Goal: Task Accomplishment & Management: Complete application form

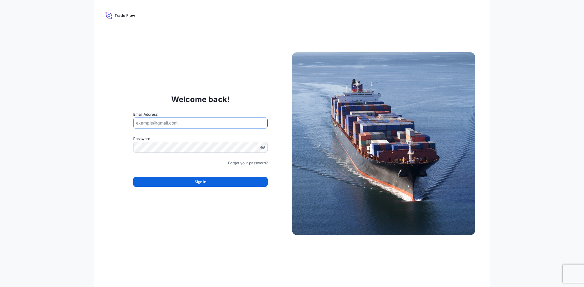
click at [210, 118] on input "Email Address" at bounding box center [200, 123] width 134 height 11
click at [194, 123] on input "Email Address" at bounding box center [200, 123] width 134 height 11
click at [193, 123] on input "Email Address" at bounding box center [200, 123] width 134 height 11
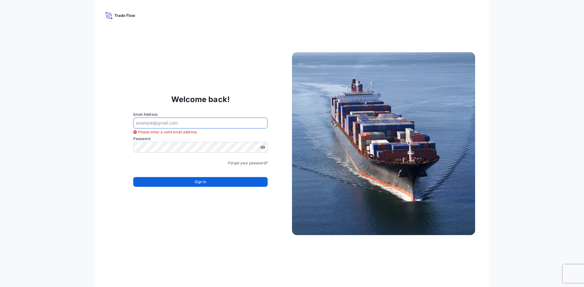
click at [159, 120] on input "Email Address" at bounding box center [200, 123] width 134 height 11
type input "[PERSON_NAME][EMAIL_ADDRESS][PERSON_NAME][DOMAIN_NAME]"
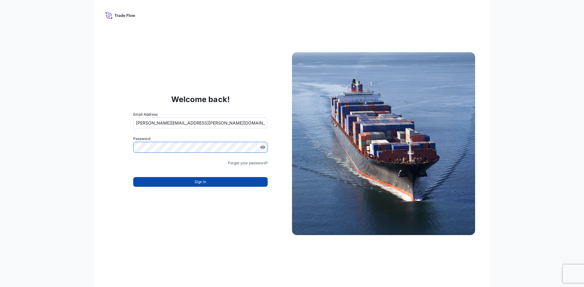
click at [216, 182] on button "Sign In" at bounding box center [200, 182] width 134 height 10
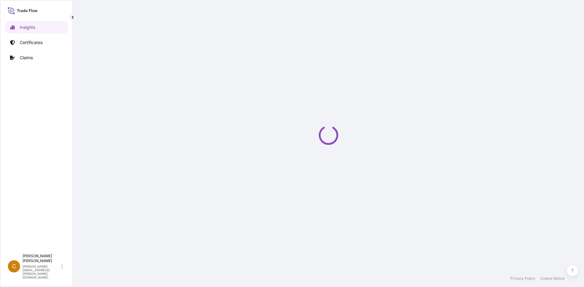
select select "2025"
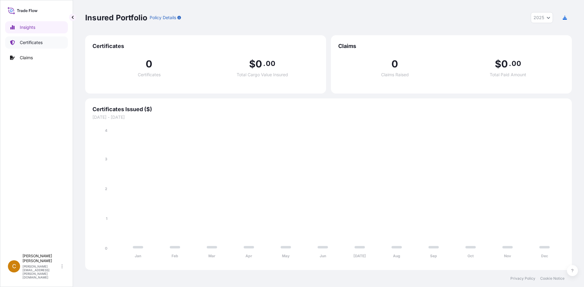
click at [53, 39] on link "Certificates" at bounding box center [36, 42] width 63 height 12
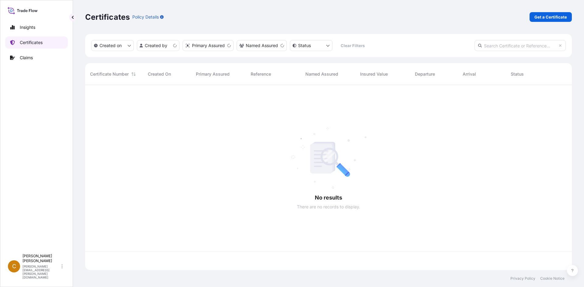
scroll to position [184, 482]
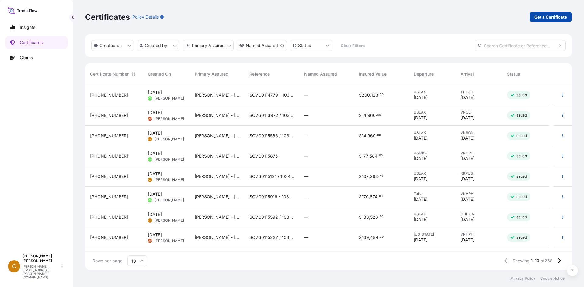
click at [548, 19] on p "Get a Certificate" at bounding box center [550, 17] width 33 height 6
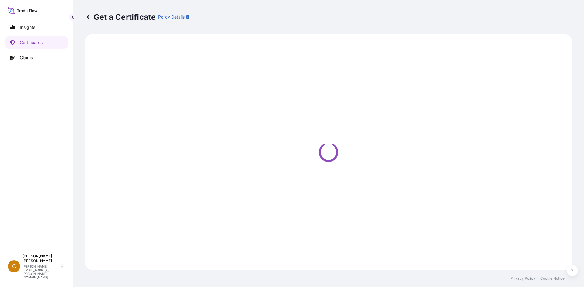
select select "Sea"
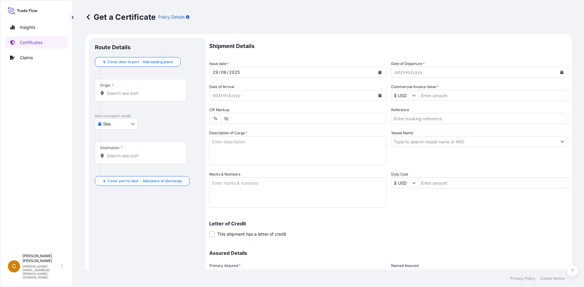
click at [241, 70] on div "[DATE]" at bounding box center [292, 72] width 165 height 11
click at [378, 71] on icon "Calendar" at bounding box center [380, 73] width 4 height 4
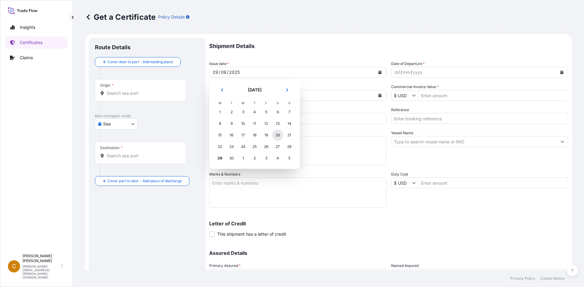
click at [275, 135] on div "20" at bounding box center [277, 135] width 11 height 11
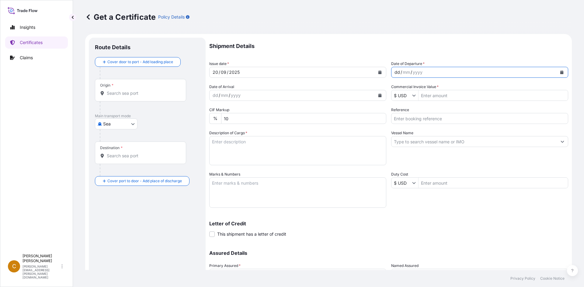
click at [444, 73] on div "dd / mm / yyyy" at bounding box center [473, 72] width 165 height 11
click at [446, 71] on div "dd / mm / yyyy" at bounding box center [473, 72] width 165 height 11
click at [557, 70] on button "Calendar" at bounding box center [562, 73] width 10 height 10
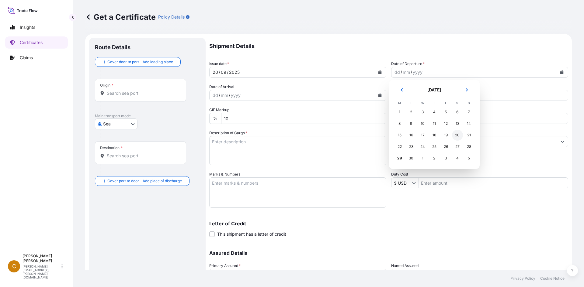
click at [461, 133] on div "20" at bounding box center [457, 135] width 11 height 11
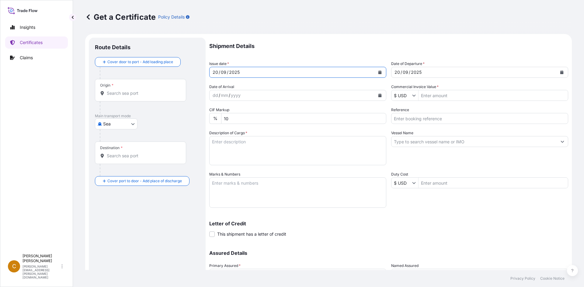
click at [381, 73] on button "Calendar" at bounding box center [380, 73] width 10 height 10
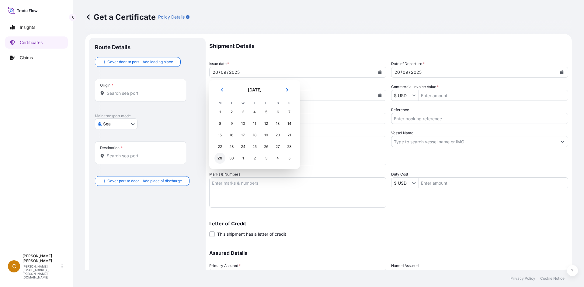
click at [220, 160] on div "29" at bounding box center [219, 158] width 11 height 11
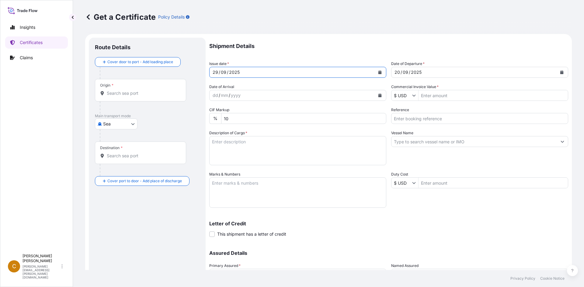
click at [378, 96] on icon "Calendar" at bounding box center [379, 96] width 3 height 4
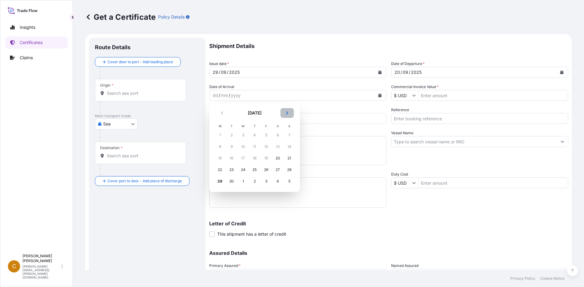
click at [286, 113] on icon "Next" at bounding box center [287, 113] width 4 height 4
click at [217, 171] on div "20" at bounding box center [219, 170] width 11 height 11
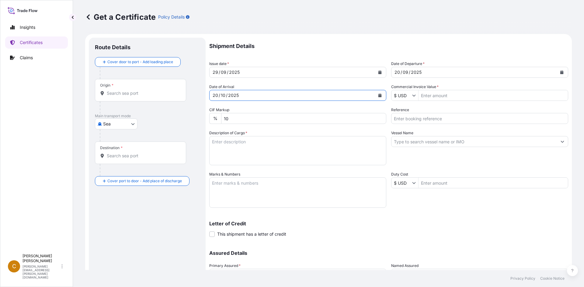
click at [466, 98] on input "Commercial Invoice Value *" at bounding box center [492, 95] width 149 height 11
click at [513, 84] on div "Shipment Details Issue date * [DATE] Date of Departure * [DATE] Date of Arrival…" at bounding box center [388, 171] width 359 height 267
click at [471, 93] on input "Commercial Invoice Value *" at bounding box center [492, 95] width 149 height 11
type input "27,400"
click at [413, 117] on input "Reference" at bounding box center [479, 118] width 177 height 11
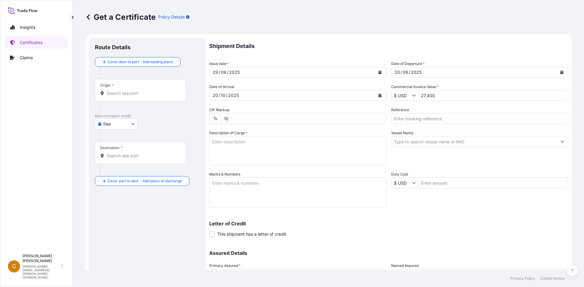
click at [433, 121] on input "Reference" at bounding box center [479, 118] width 177 height 11
paste input "1032414"
click at [459, 116] on input "1032414" at bounding box center [479, 118] width 177 height 11
paste input "SCVG0115400"
click at [409, 120] on input "1032414 SCVG0115400" at bounding box center [479, 118] width 177 height 11
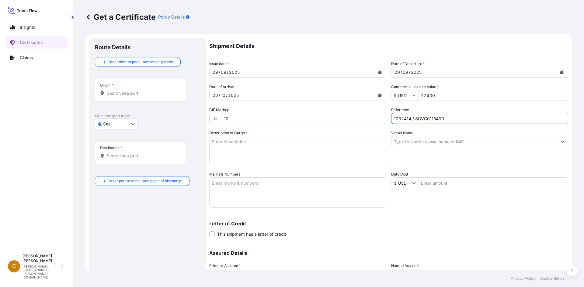
type input "1032414 / SCVG0115400"
click at [425, 143] on input "Vessel Name" at bounding box center [473, 141] width 165 height 11
click at [425, 140] on input "Vessel Name" at bounding box center [473, 141] width 165 height 11
paste input "WAN HAI A12"
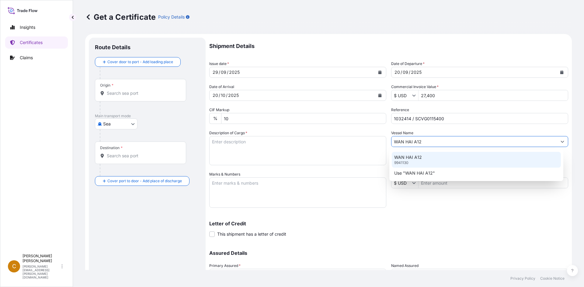
click at [423, 155] on div "WAN HAI A12 9941130" at bounding box center [476, 160] width 169 height 16
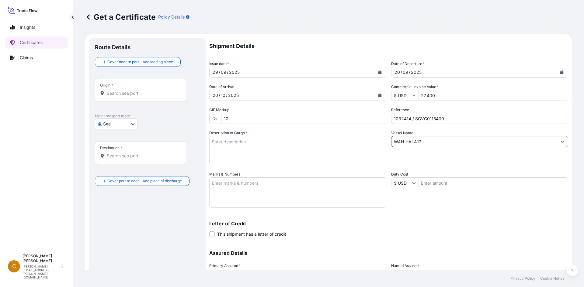
type input "WAN HAI A12"
click at [279, 144] on textarea "Description of Cargo *" at bounding box center [297, 150] width 177 height 29
click at [270, 147] on textarea "Description of Cargo *" at bounding box center [297, 150] width 177 height 29
click at [272, 150] on textarea "Description of Cargo *" at bounding box center [297, 150] width 177 height 29
paste textarea "KELCOGEL APLB,KGELAPLB,25KG,BAG HS-Code: 38 24 99"
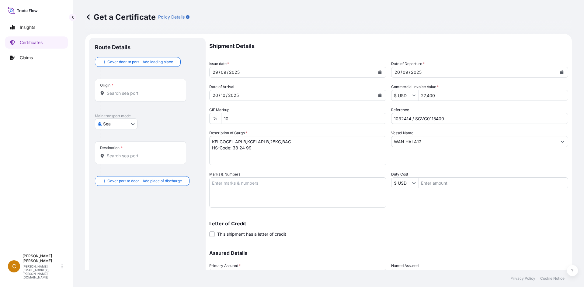
click at [505, 114] on input "1032414 / SCVG0115400" at bounding box center [479, 118] width 177 height 11
click at [282, 159] on textarea "KELCOGEL APLB,KGELAPLB,25KG,BAG HS-Code: 38 24 99" at bounding box center [297, 150] width 177 height 29
paste textarea "80 Bags of net 25KG each on 02 Heat Treated Pallets"
click at [344, 155] on textarea "KELCOGEL APLB,KGELAPLB,25KG,BAG HS-Code: 38 24 99 80 Bags of net 25KG each on 0…" at bounding box center [297, 150] width 177 height 29
click at [255, 159] on textarea "KELCOGEL APLB,KGELAPLB,25KG,BAG HS-Code: 38 24 99 80 Bags of net 25KG each on 0…" at bounding box center [297, 150] width 177 height 29
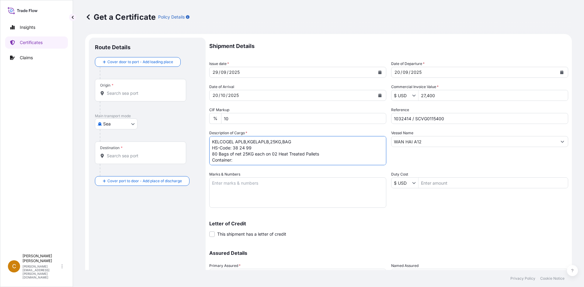
paste textarea "NYKU4916789"
click at [293, 161] on textarea "KELCOGEL APLB,KGELAPLB,25KG,BAG HS-Code: 38 24 99 80 Bags of net 25KG each on 0…" at bounding box center [297, 150] width 177 height 29
paste textarea "100827"
type textarea "KELCOGEL APLB,KGELAPLB,25KG,BAG HS-Code: 38 24 99 80 Bags of net 25KG each on 0…"
click at [240, 187] on textarea "Marks & Numbers" at bounding box center [297, 193] width 177 height 30
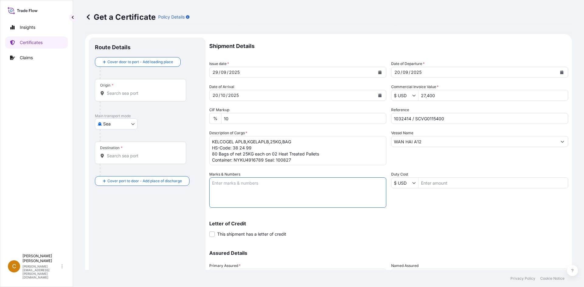
paste textarea "ASIA CHEMICAL CORPORATION"
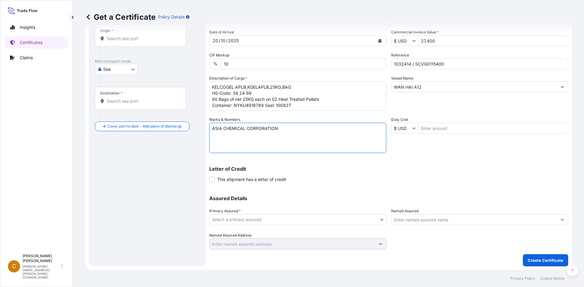
type textarea "ASIA CHEMICAL CORPORATION"
click at [251, 218] on body "Insights Certificates Claims C Clayton James [EMAIL_ADDRESS][PERSON_NAME][DOMAI…" at bounding box center [292, 143] width 584 height 287
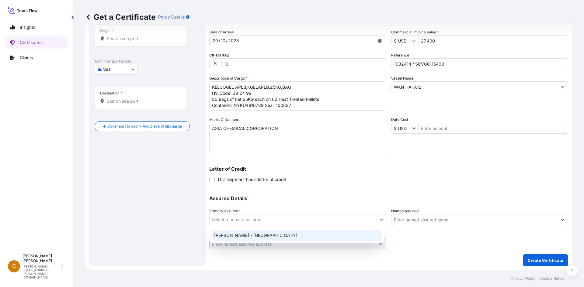
click at [244, 234] on div "[PERSON_NAME] - [GEOGRAPHIC_DATA]" at bounding box center [297, 235] width 170 height 11
select select "31650"
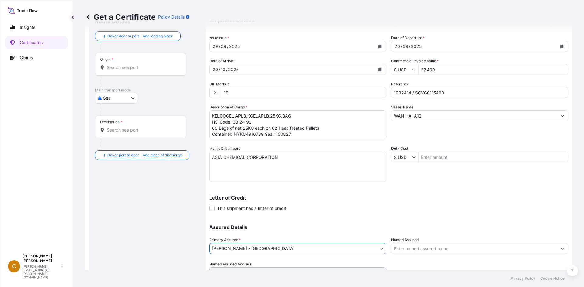
scroll to position [0, 0]
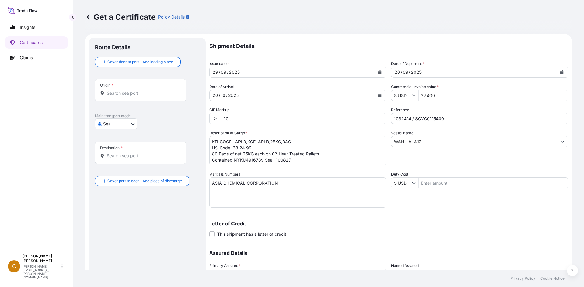
click at [134, 101] on div "Origin *" at bounding box center [140, 90] width 91 height 23
click at [134, 96] on input "Origin *" at bounding box center [143, 93] width 72 height 6
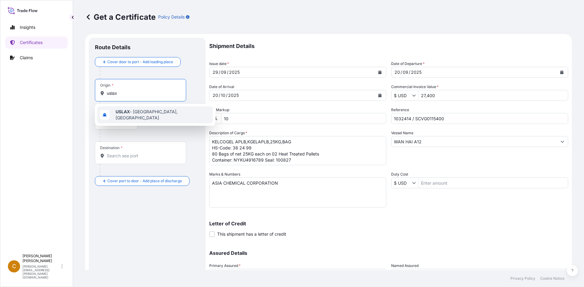
click at [133, 111] on span "USLAX - [GEOGRAPHIC_DATA], [GEOGRAPHIC_DATA]" at bounding box center [163, 115] width 95 height 12
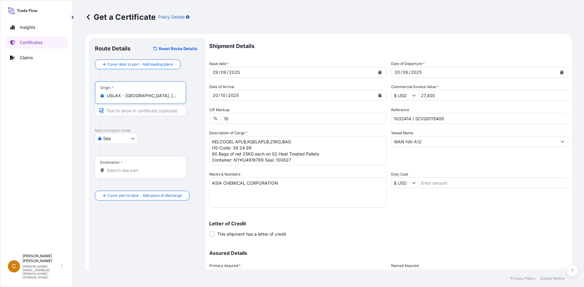
type input "USLAX - [GEOGRAPHIC_DATA], [GEOGRAPHIC_DATA]"
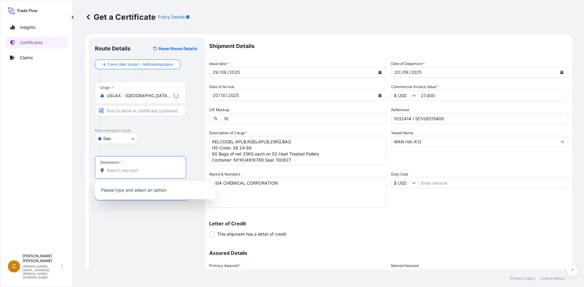
click at [119, 170] on input "Destination *" at bounding box center [143, 171] width 72 height 6
click at [140, 166] on div "Destination *" at bounding box center [140, 167] width 91 height 23
click at [140, 168] on input "Destination * Please select a destination" at bounding box center [143, 171] width 72 height 6
click at [145, 188] on span "VNSGN - [GEOGRAPHIC_DATA], [GEOGRAPHIC_DATA]" at bounding box center [163, 192] width 95 height 12
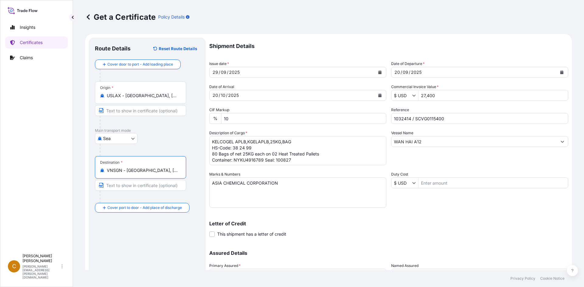
type input "VNSGN - [GEOGRAPHIC_DATA], [GEOGRAPHIC_DATA]"
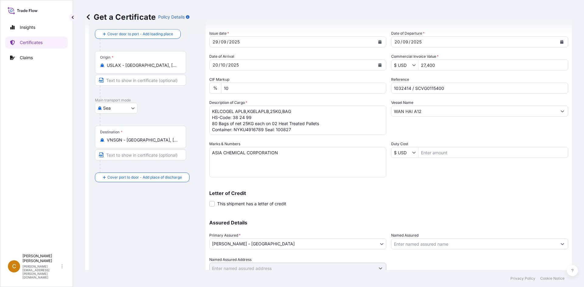
scroll to position [55, 0]
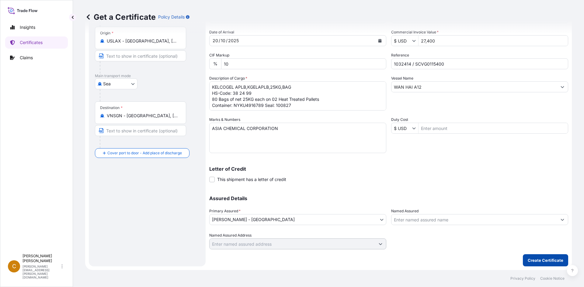
click at [539, 262] on p "Create Certificate" at bounding box center [546, 261] width 36 height 6
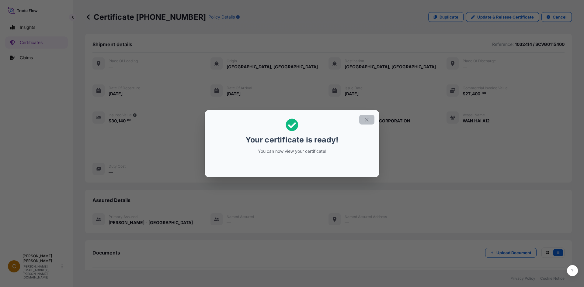
click at [365, 120] on icon "button" at bounding box center [366, 119] width 5 height 5
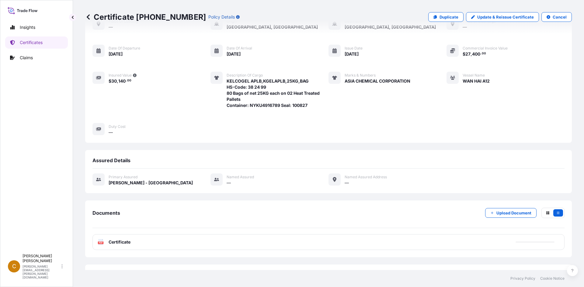
scroll to position [65, 0]
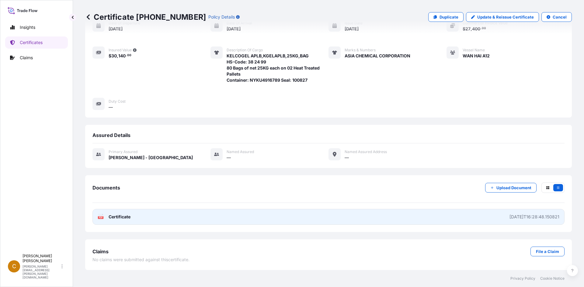
click at [123, 218] on span "Certificate" at bounding box center [120, 217] width 22 height 6
